Goal: Go to known website: Access a specific website the user already knows

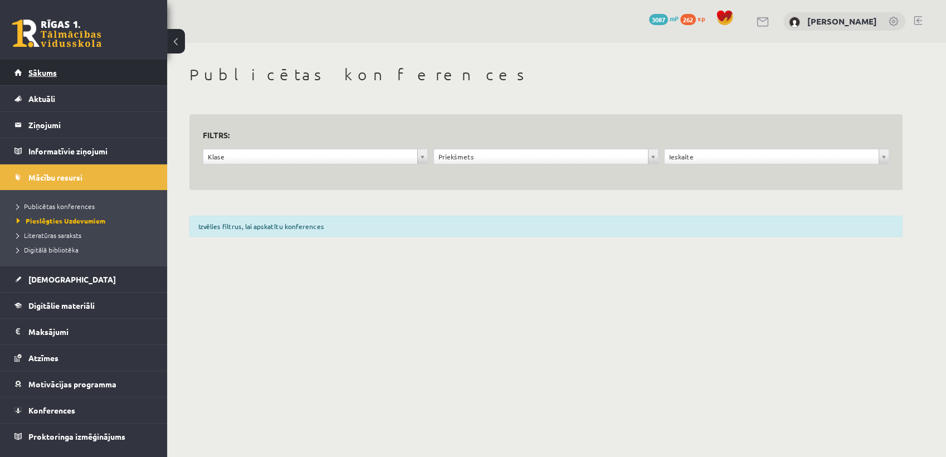
click at [95, 77] on link "Sākums" at bounding box center [83, 73] width 139 height 26
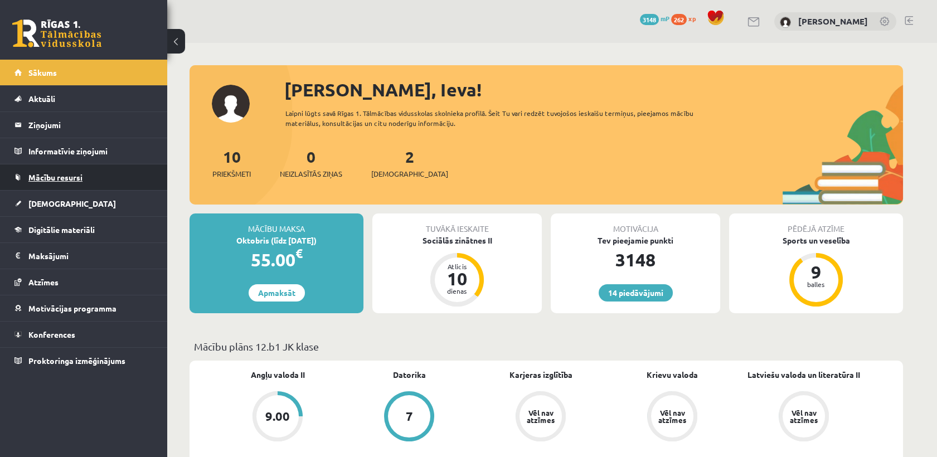
click at [36, 176] on span "Mācību resursi" at bounding box center [55, 177] width 54 height 10
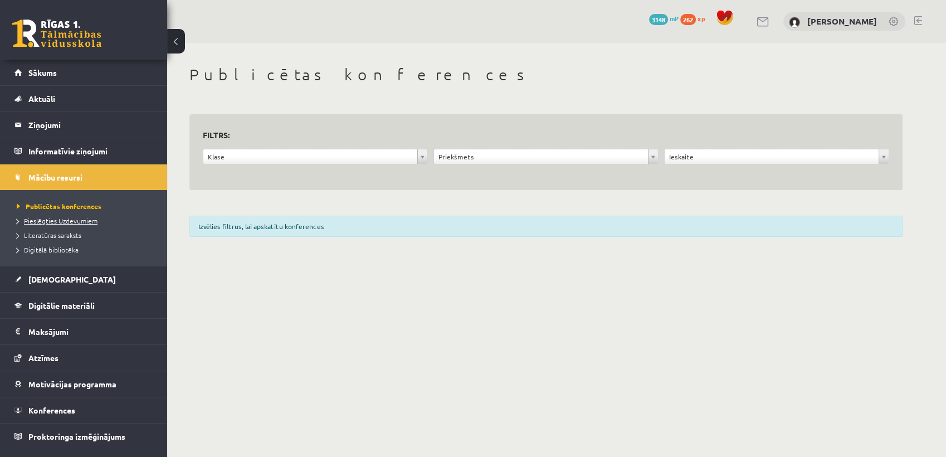
click at [32, 221] on span "Pieslēgties Uzdevumiem" at bounding box center [57, 220] width 81 height 9
